Goal: Task Accomplishment & Management: Manage account settings

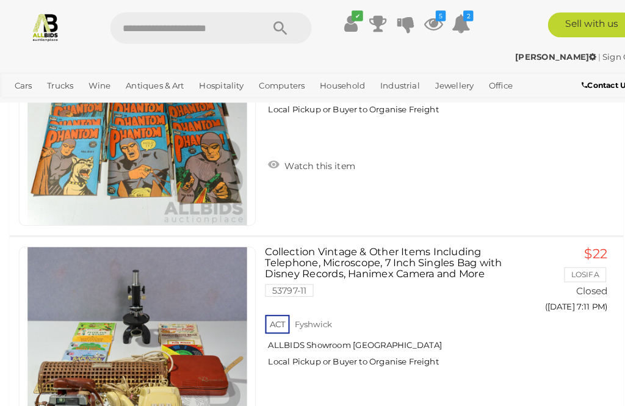
scroll to position [433, 0]
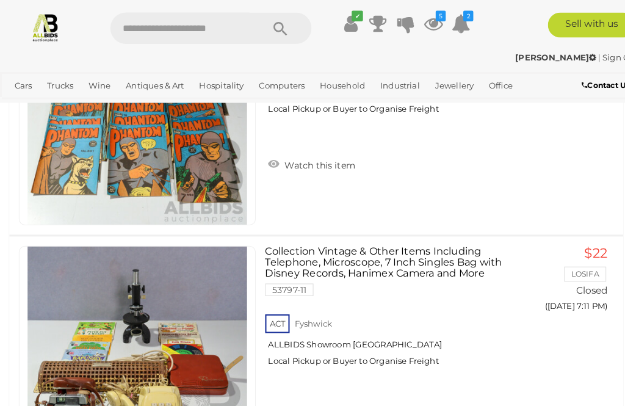
click at [421, 18] on icon at bounding box center [422, 23] width 18 height 22
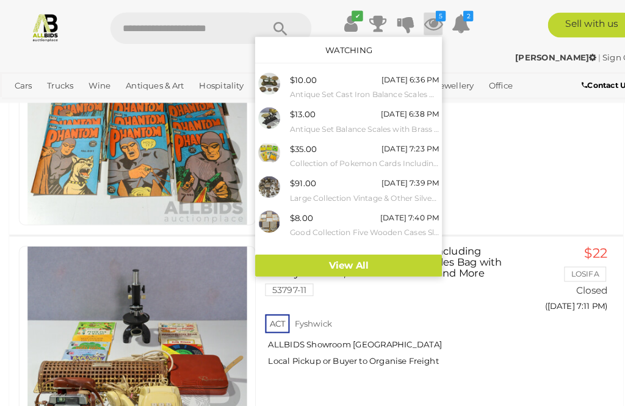
click at [351, 80] on div "$10.00 [DATE] 6:36 PM Antique Set Cast Iron Balance Scales with Three Weights" at bounding box center [354, 84] width 145 height 27
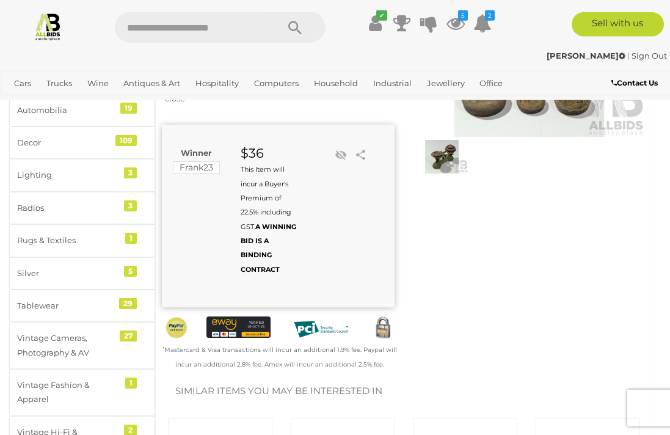
scroll to position [162, 0]
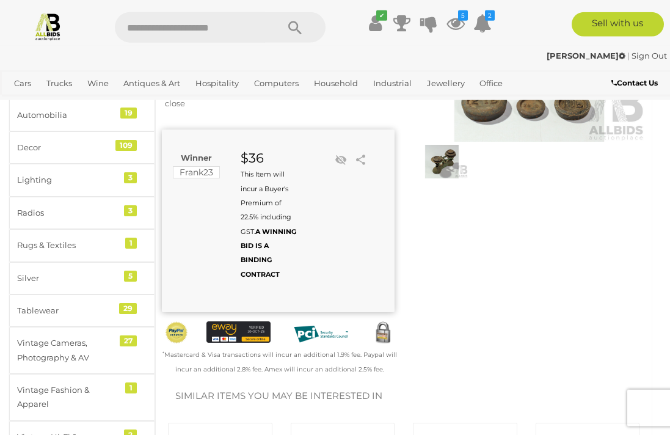
click at [336, 169] on link at bounding box center [340, 160] width 18 height 18
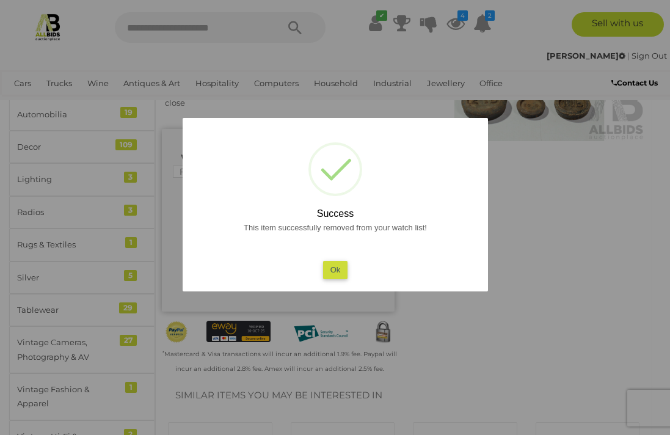
click at [338, 278] on button "Ok" at bounding box center [334, 270] width 25 height 18
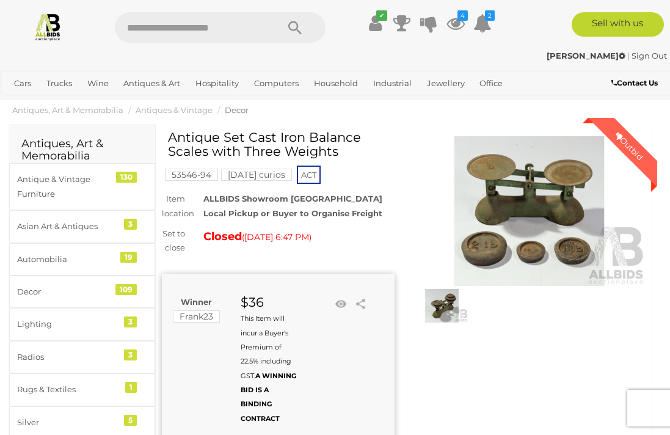
scroll to position [0, 0]
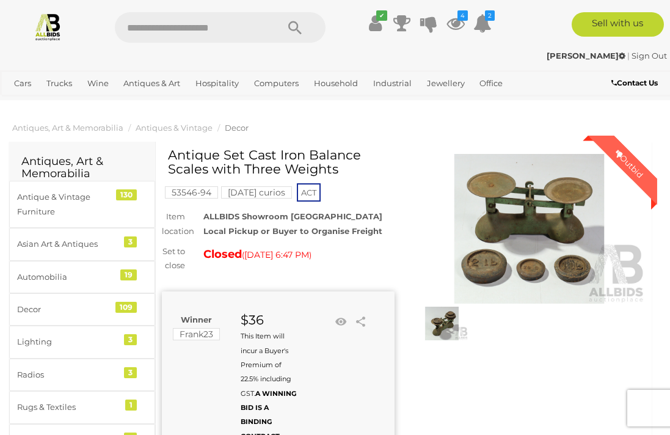
click at [455, 21] on icon at bounding box center [455, 23] width 18 height 22
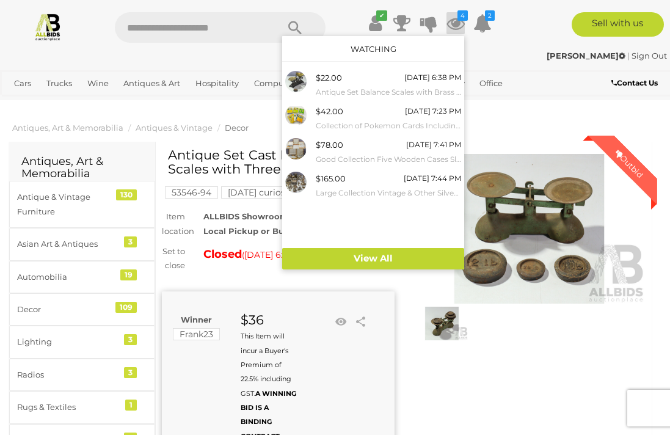
click at [425, 262] on link "View All" at bounding box center [373, 258] width 182 height 21
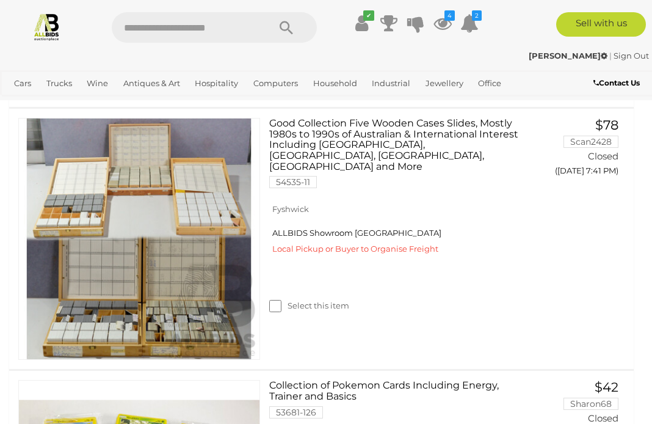
scroll to position [511, 0]
click at [269, 300] on div at bounding box center [139, 239] width 260 height 242
click at [268, 297] on div at bounding box center [139, 239] width 260 height 242
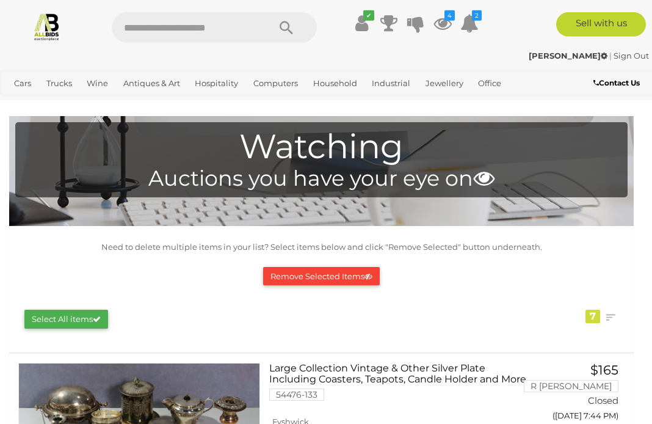
scroll to position [0, 0]
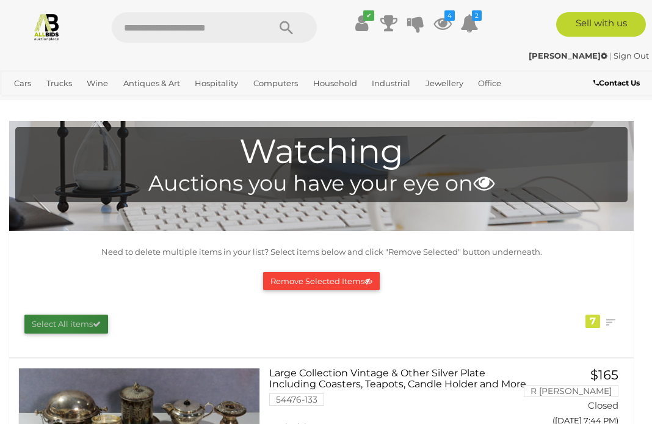
click at [58, 326] on button "Select All items" at bounding box center [66, 323] width 84 height 19
click at [278, 281] on button "Remove Selected Items" at bounding box center [321, 281] width 117 height 19
